Goal: Transaction & Acquisition: Purchase product/service

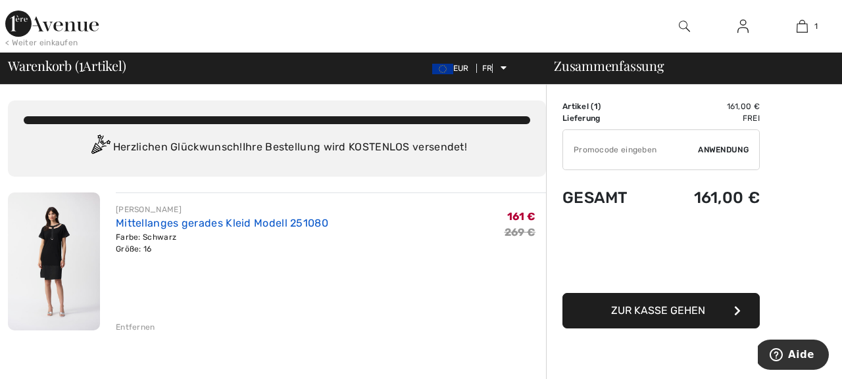
click at [170, 224] on font "Mittellanges gerades Kleid Modell 251080" at bounding box center [222, 223] width 212 height 12
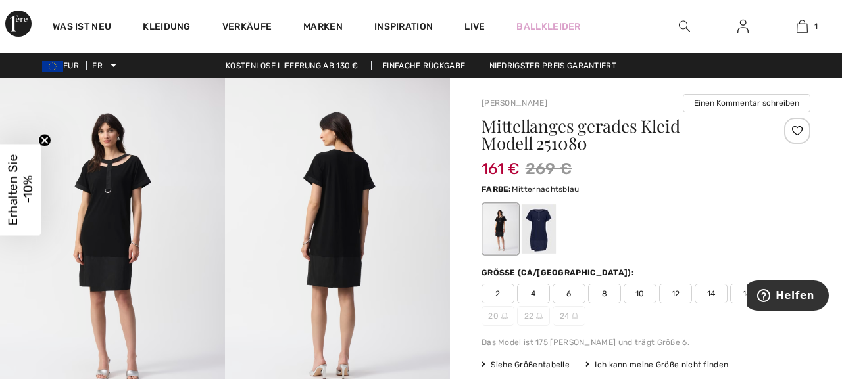
click at [541, 226] on div at bounding box center [539, 229] width 34 height 49
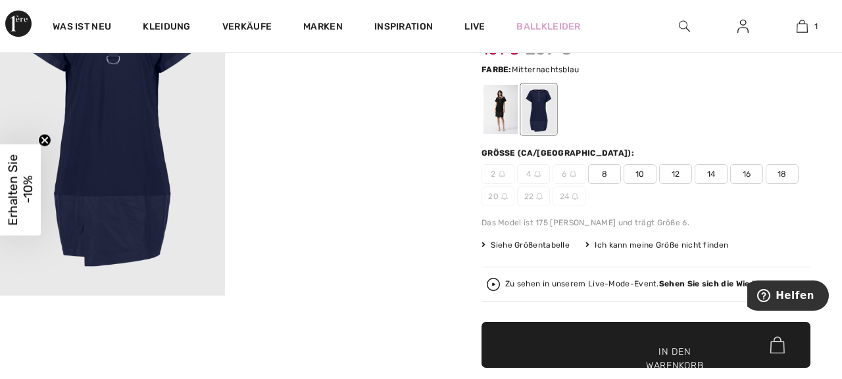
scroll to position [120, 0]
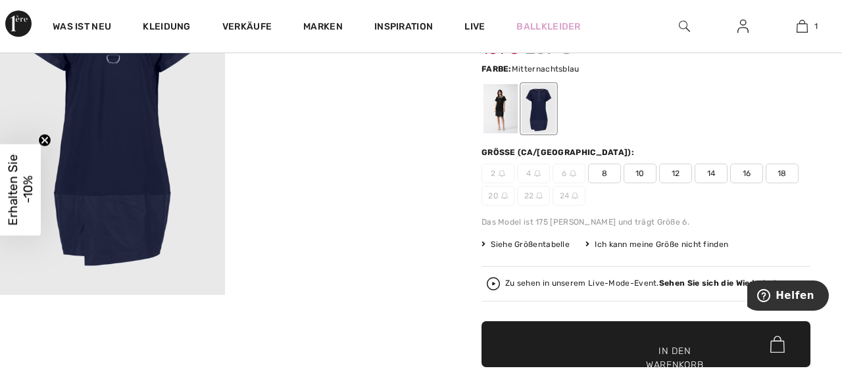
click at [748, 174] on font "16" at bounding box center [746, 173] width 9 height 9
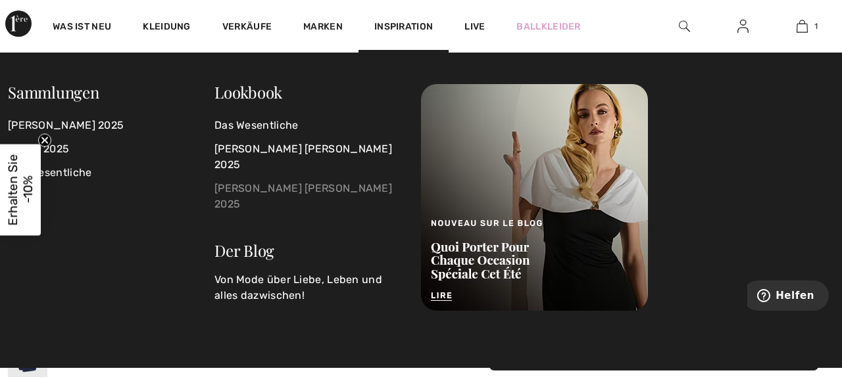
scroll to position [518, 0]
